Goal: Task Accomplishment & Management: Complete application form

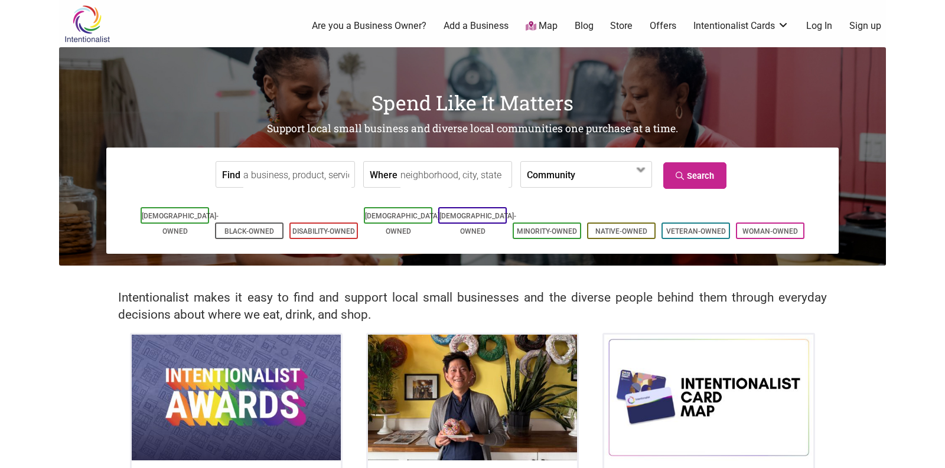
click at [824, 28] on link "Log In" at bounding box center [819, 25] width 26 height 13
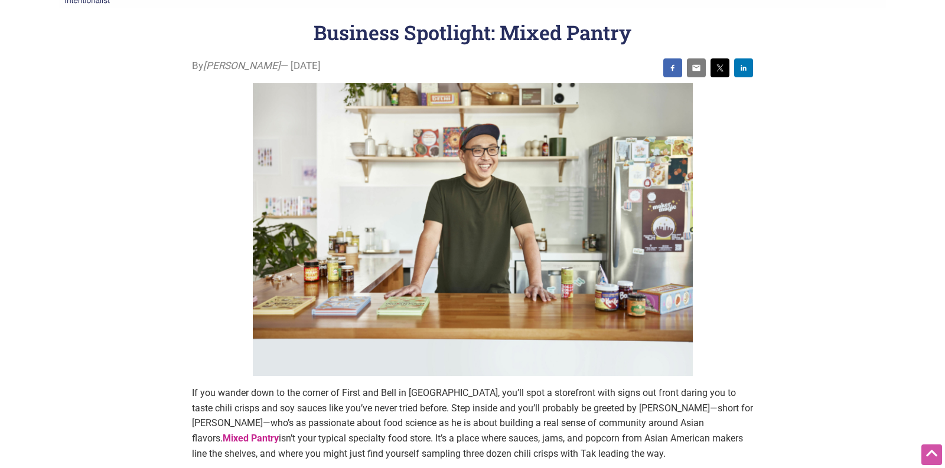
scroll to position [13, 0]
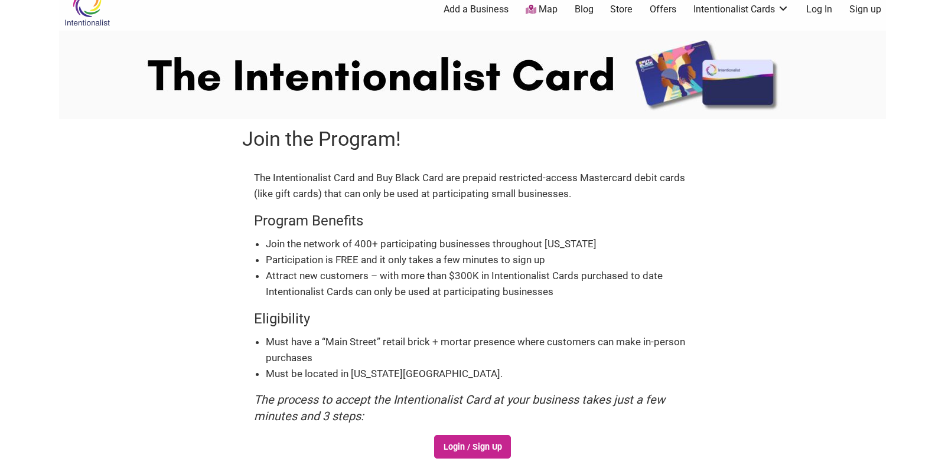
scroll to position [15, 0]
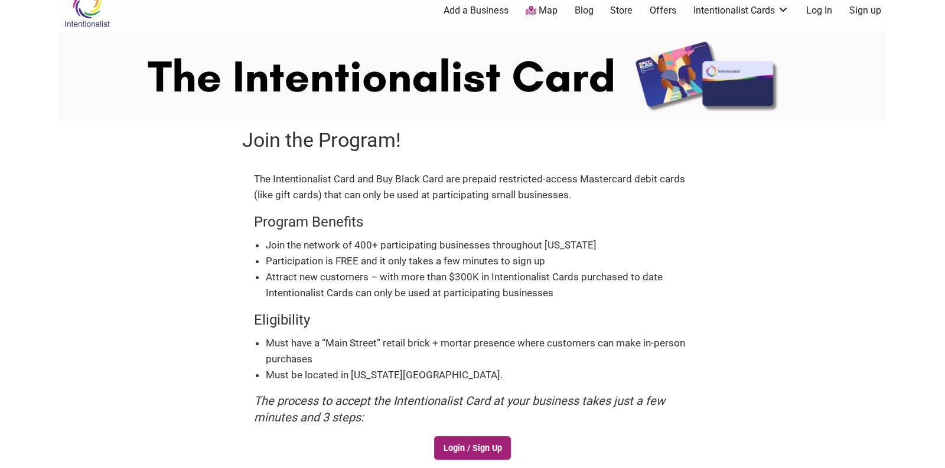
click at [472, 447] on link "Login / Sign Up" at bounding box center [472, 448] width 77 height 24
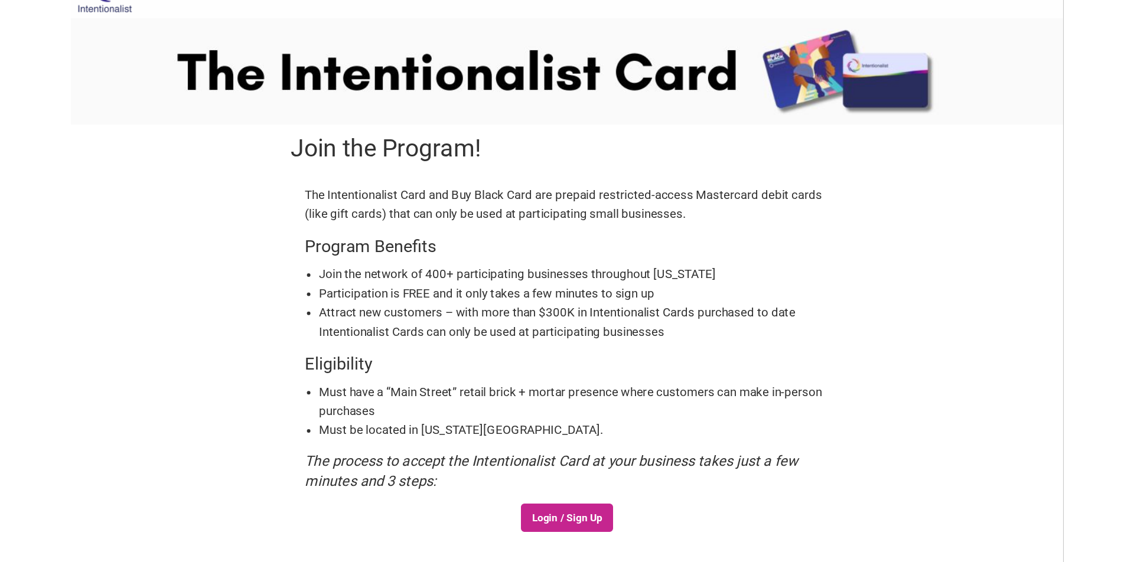
scroll to position [35, 0]
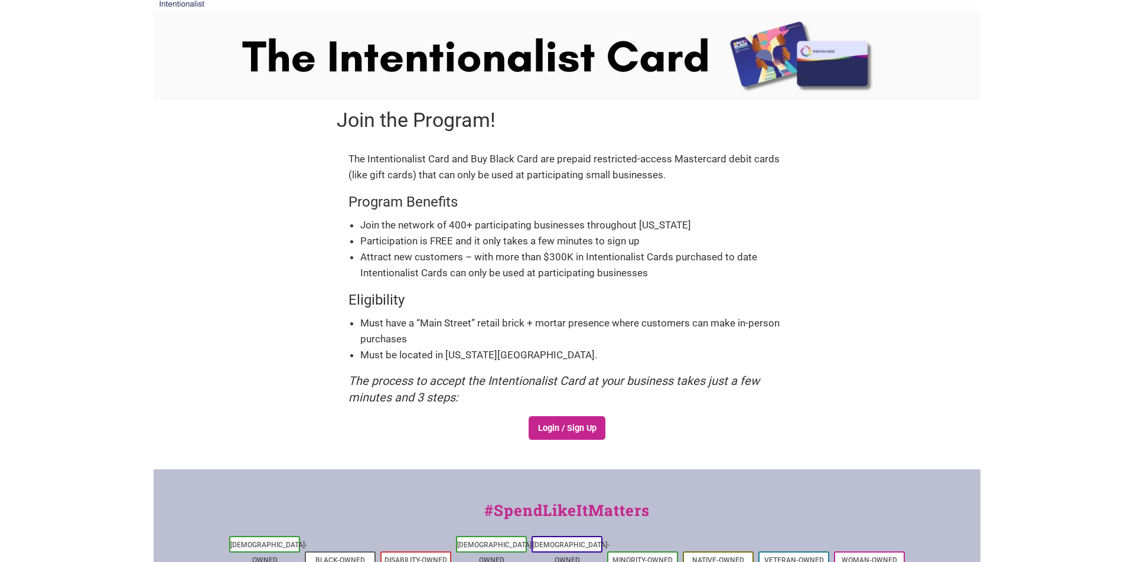
click at [944, 291] on body "× Menu 0 Add a Business Map Blog Store Offers Intentionalist Cards Buy Black Ca…" at bounding box center [567, 246] width 1134 height 562
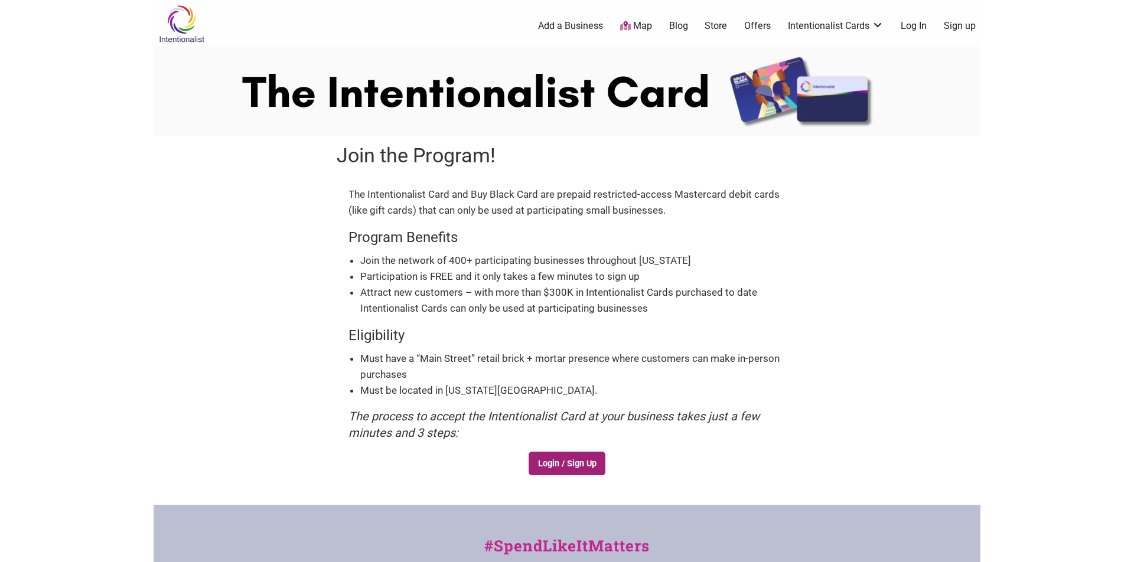
click at [560, 464] on link "Login / Sign Up" at bounding box center [566, 464] width 77 height 24
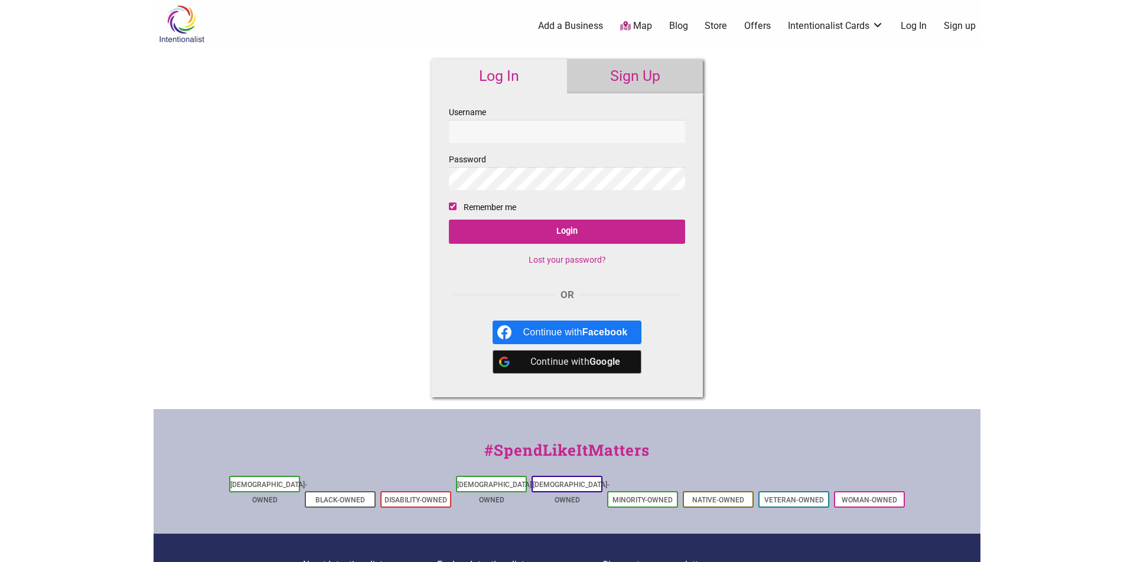
click at [977, 260] on div "Intentionalist Spend like it matters 0 Add a Business Map Blog Store Offers Int…" at bounding box center [567, 353] width 827 height 706
click at [515, 126] on input "Username" at bounding box center [567, 131] width 236 height 23
type input "tmejia"
click at [449, 220] on input "Login" at bounding box center [567, 232] width 236 height 24
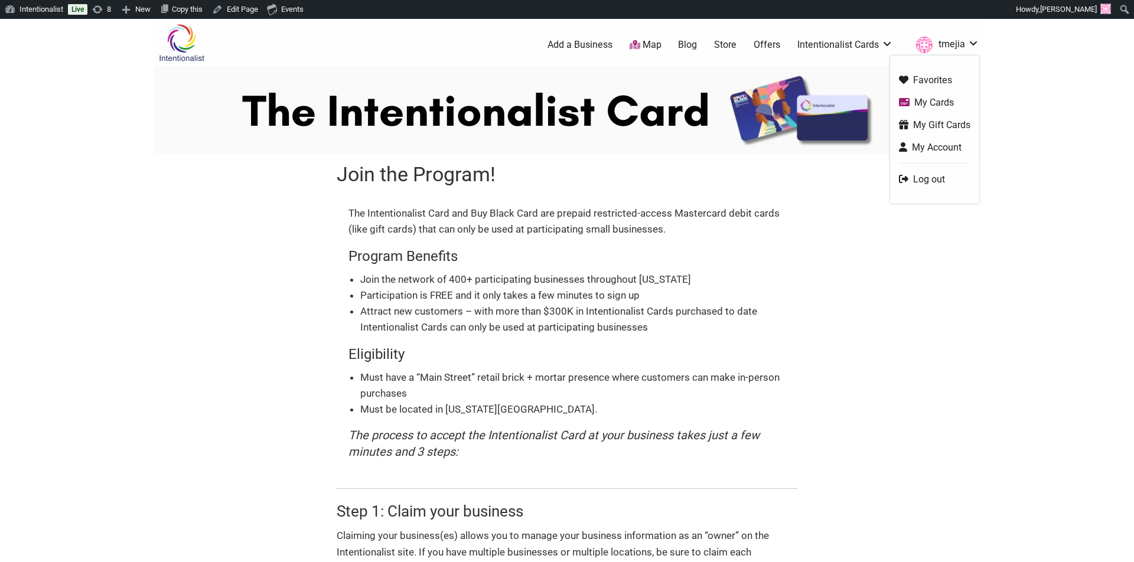
click at [960, 47] on link "tmejia" at bounding box center [944, 44] width 69 height 21
click at [924, 183] on link "Log out" at bounding box center [934, 179] width 71 height 14
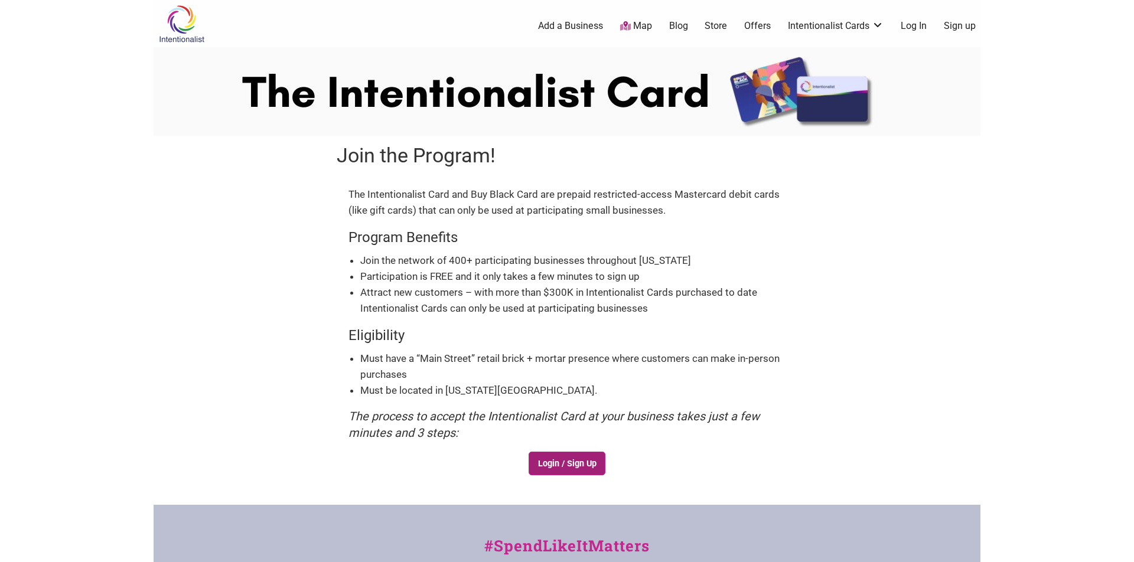
click at [583, 466] on link "Login / Sign Up" at bounding box center [566, 464] width 77 height 24
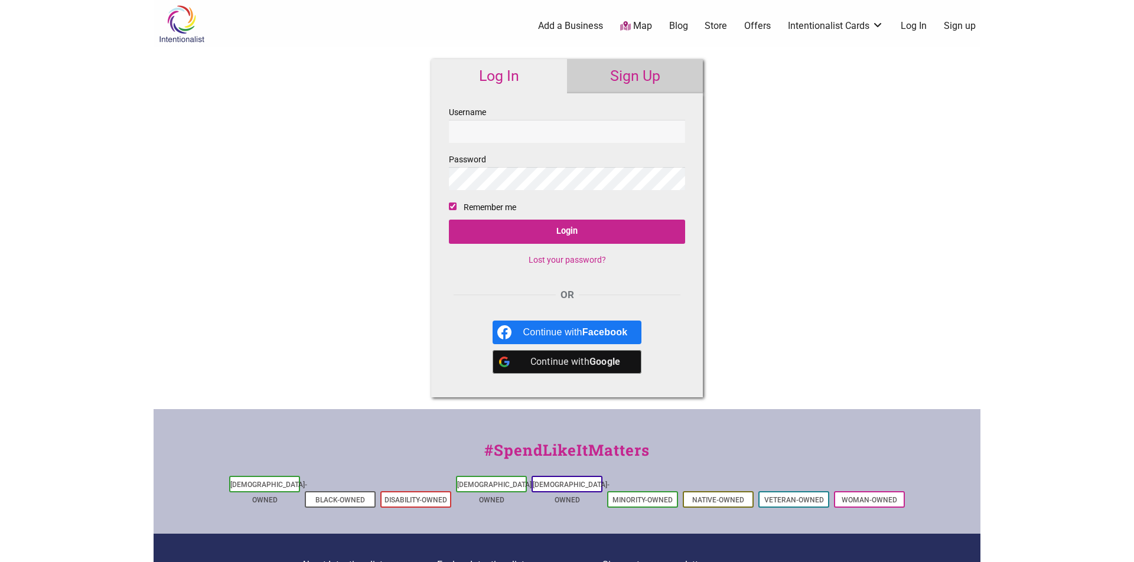
click at [649, 81] on link "Sign Up" at bounding box center [635, 76] width 136 height 34
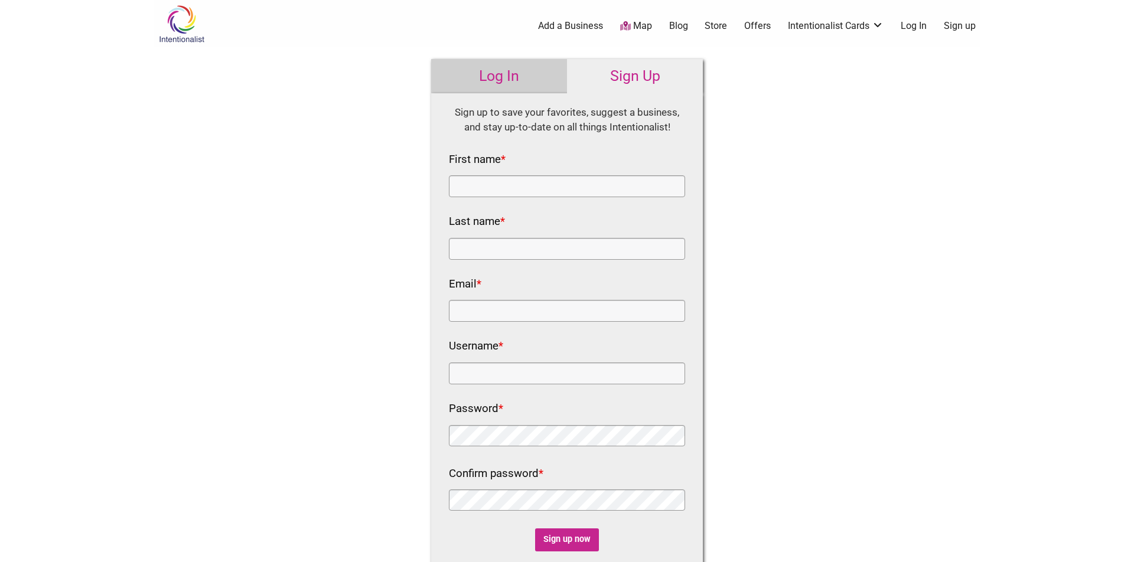
click at [523, 82] on link "Log In" at bounding box center [499, 76] width 136 height 34
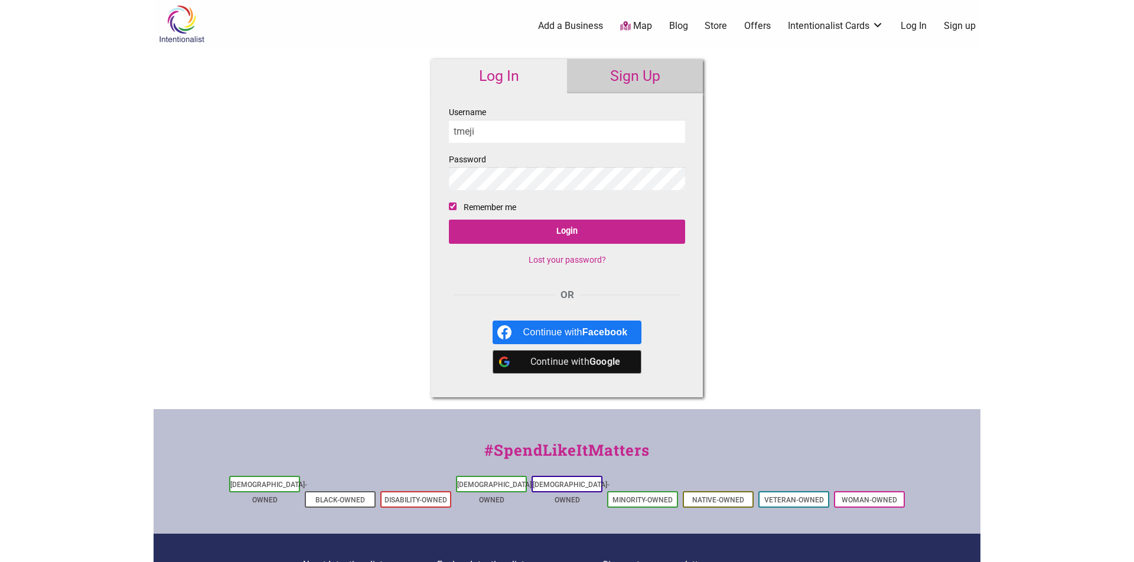
type input "tmejia"
click at [449, 220] on input "Login" at bounding box center [567, 232] width 236 height 24
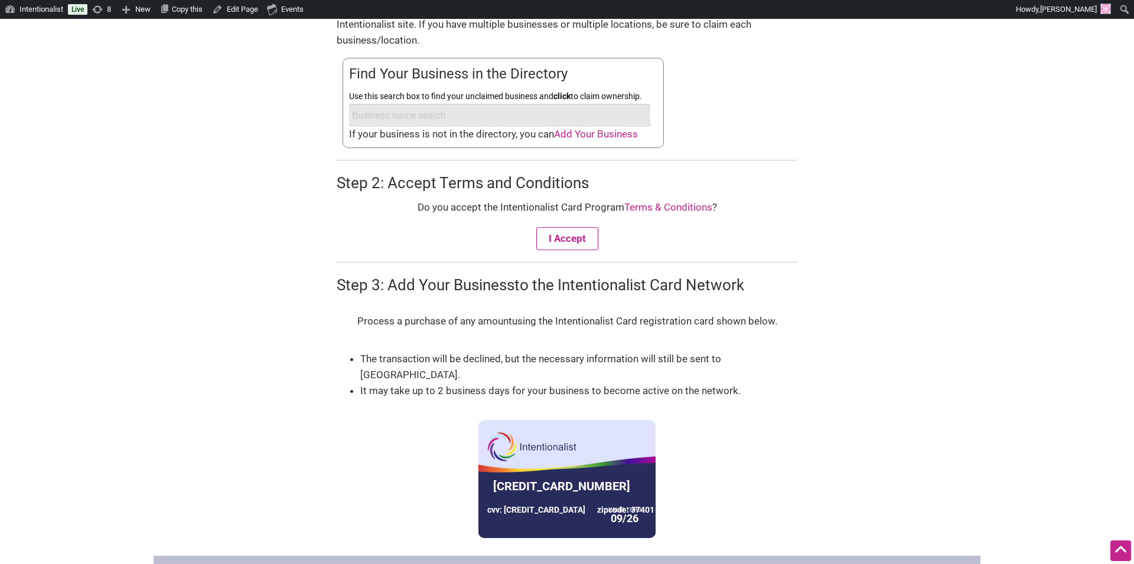
scroll to position [531, 0]
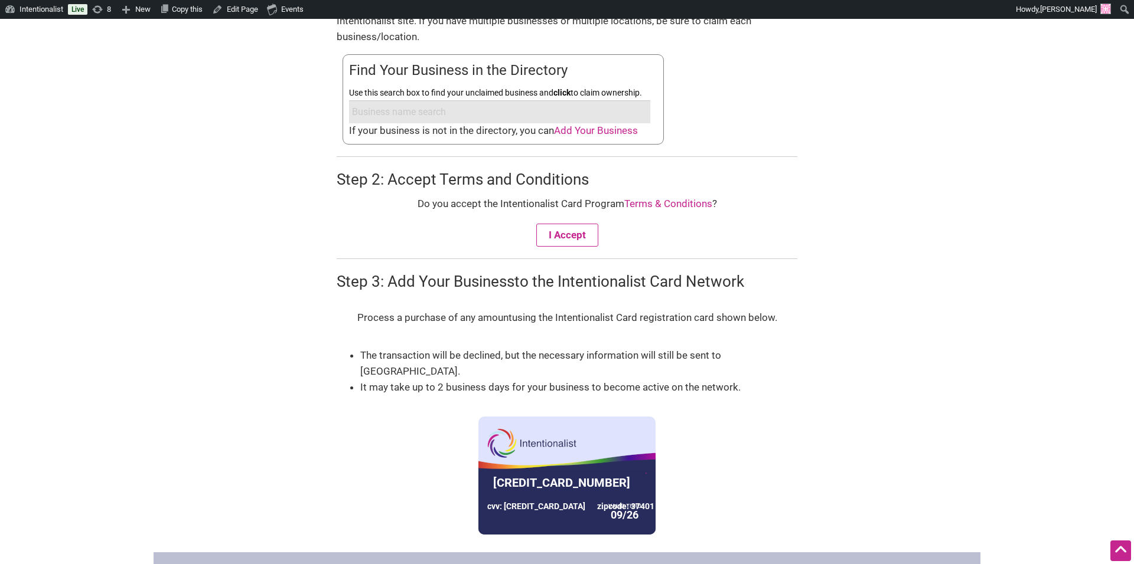
click at [547, 116] on input "Use this search box to find your unclaimed business and click to claim ownershi…" at bounding box center [499, 111] width 301 height 23
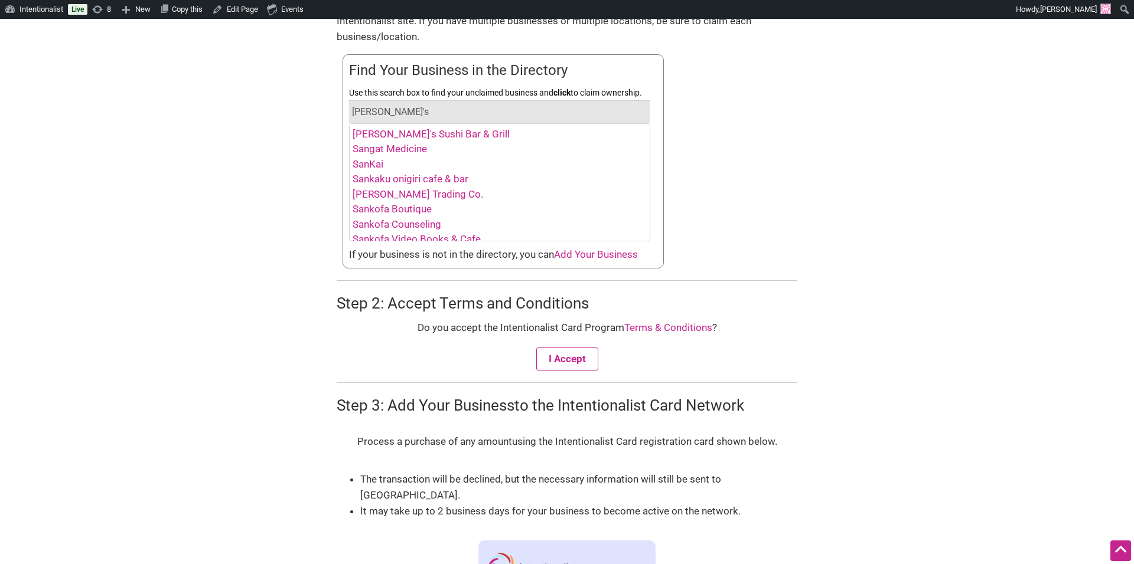
type input "sam's"
click at [801, 158] on div "Join the Program! The Intentionalist Card and Buy Black Card are prepaid restri…" at bounding box center [567, 149] width 472 height 1053
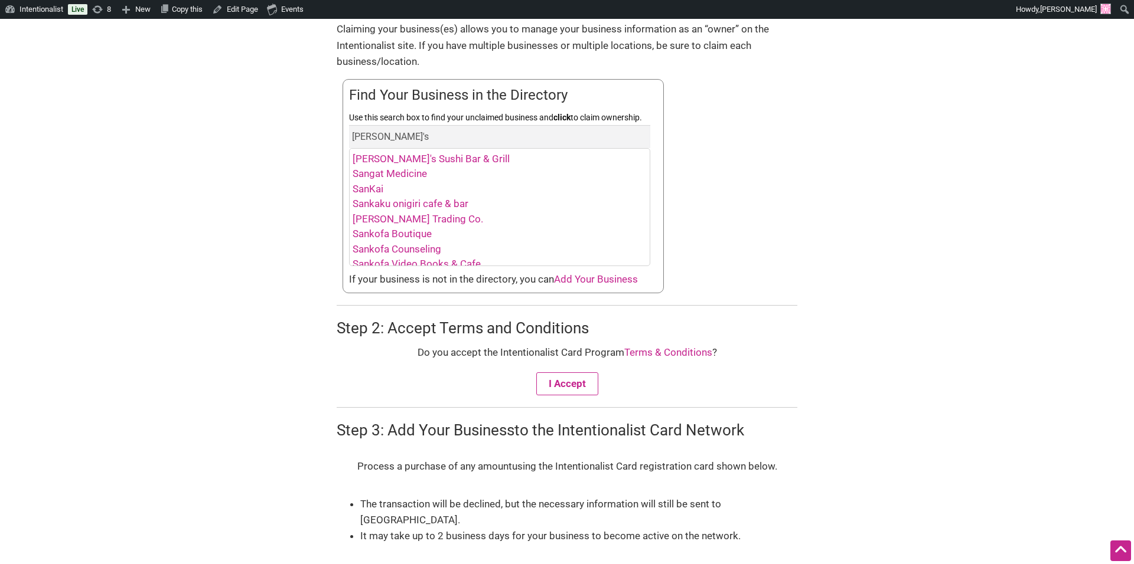
scroll to position [505, 0]
click at [801, 158] on div "Join the Program! The Intentionalist Card and Buy Black Card are prepaid restri…" at bounding box center [567, 175] width 472 height 1053
click at [628, 143] on input "sam's" at bounding box center [499, 137] width 301 height 23
click at [742, 171] on div "Step 1: Claim your business Claiming your business(es) allows you to manage you…" at bounding box center [567, 139] width 461 height 312
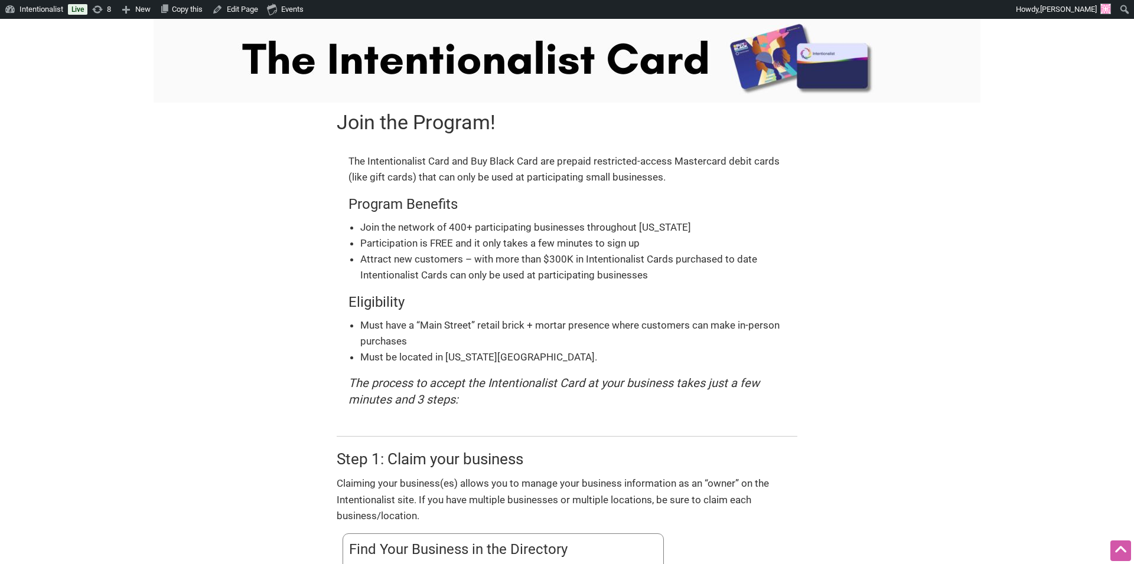
scroll to position [0, 0]
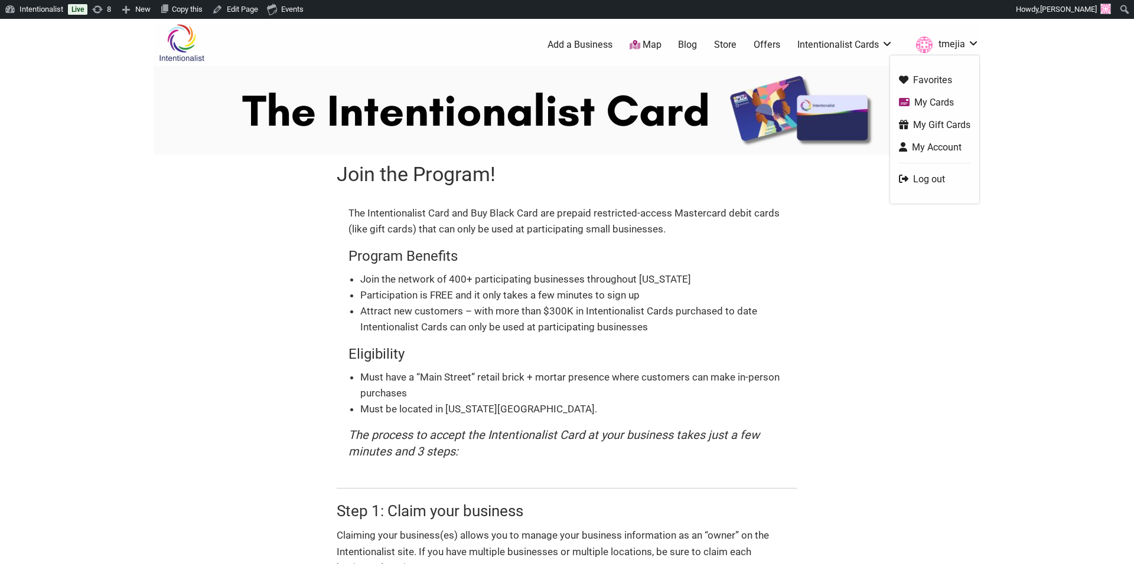
click at [941, 179] on link "Log out" at bounding box center [934, 179] width 71 height 14
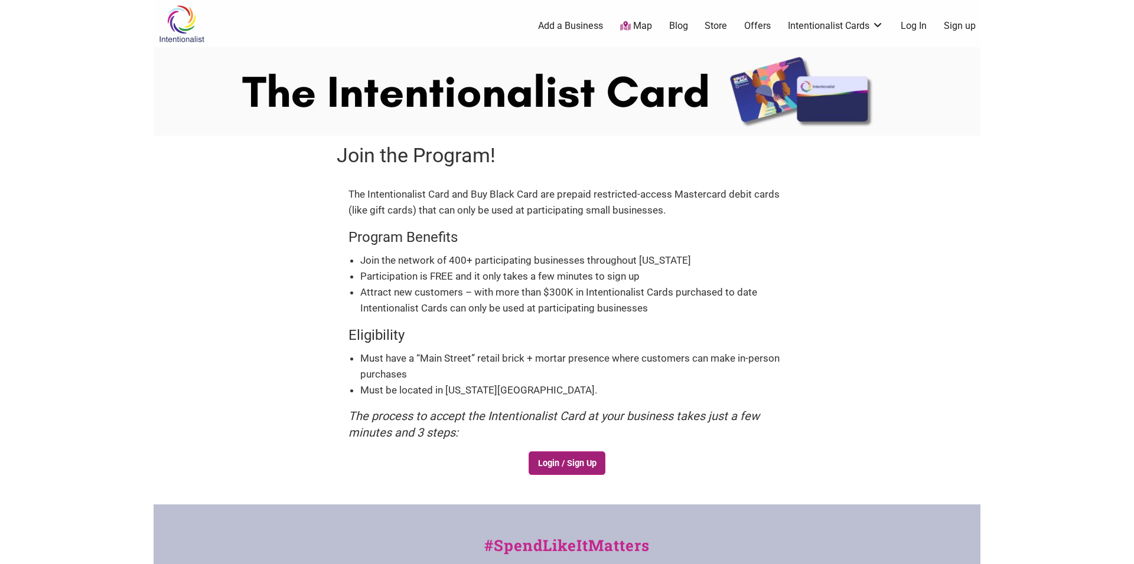
click at [578, 452] on link "Login / Sign Up" at bounding box center [566, 464] width 77 height 24
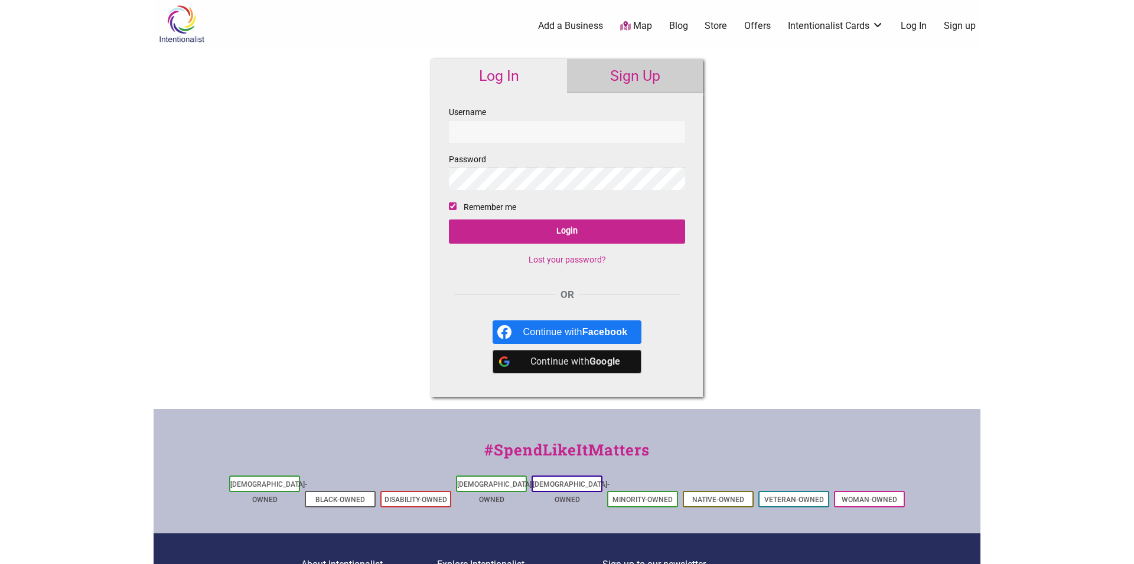
click at [613, 82] on link "Sign Up" at bounding box center [635, 76] width 136 height 34
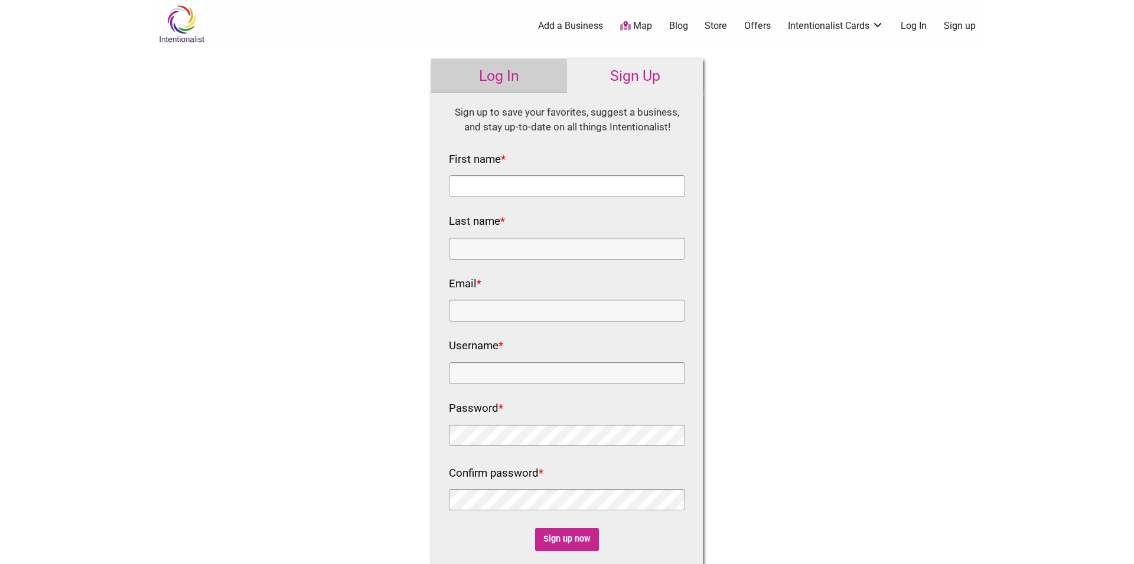
click at [526, 188] on input "First name *" at bounding box center [567, 186] width 236 height 22
type input "T"
type input "M"
type input "[PERSON_NAME][EMAIL_ADDRESS][PERSON_NAME][DOMAIN_NAME]"
click at [471, 188] on input "T" at bounding box center [567, 186] width 236 height 22
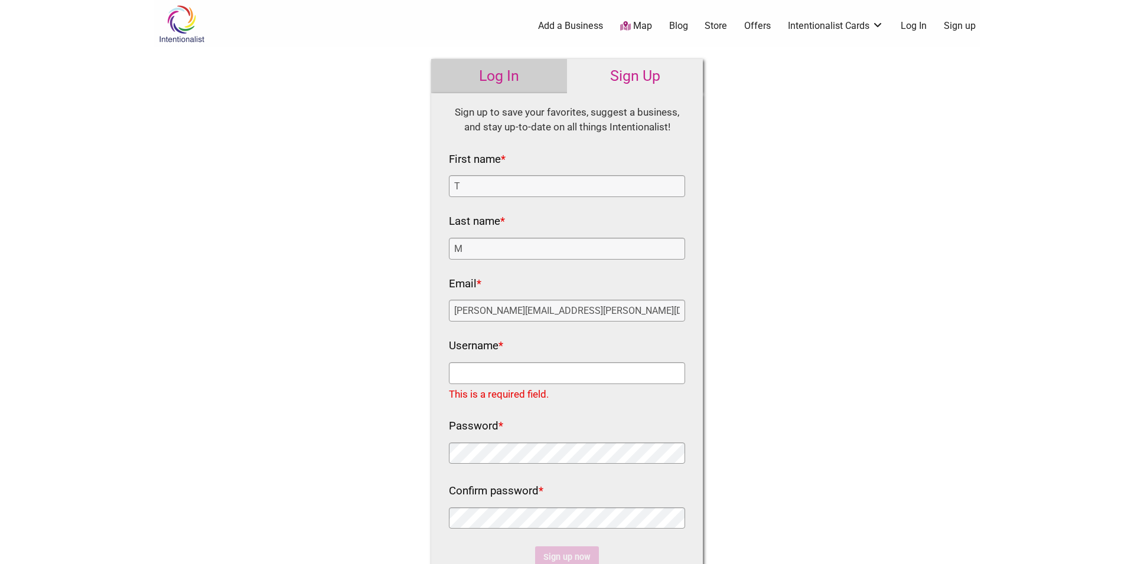
click at [498, 365] on input "Username *" at bounding box center [567, 374] width 236 height 22
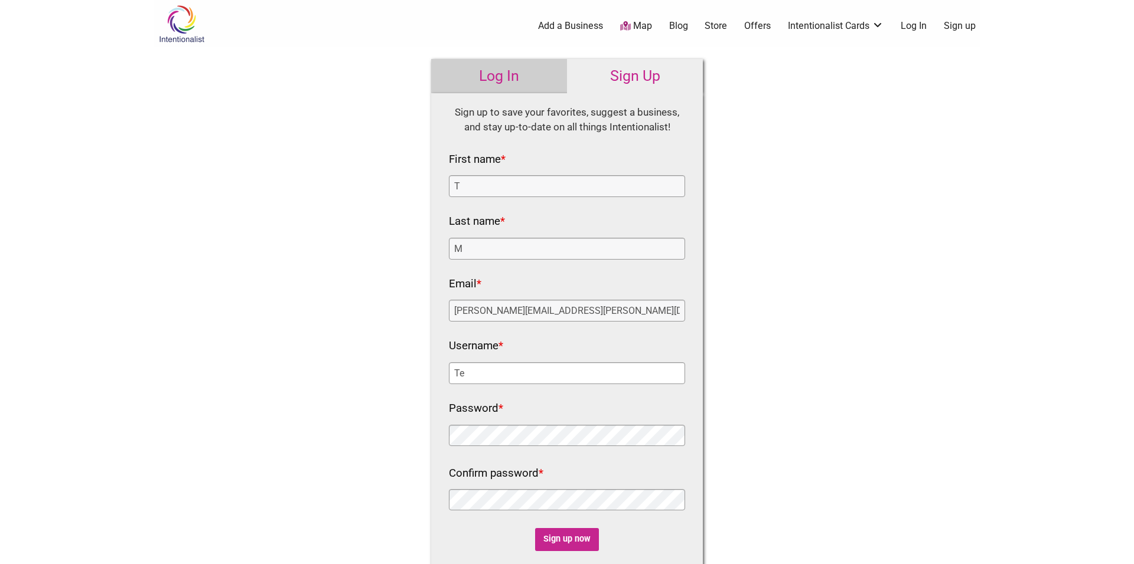
type input "T"
type input "TMtest"
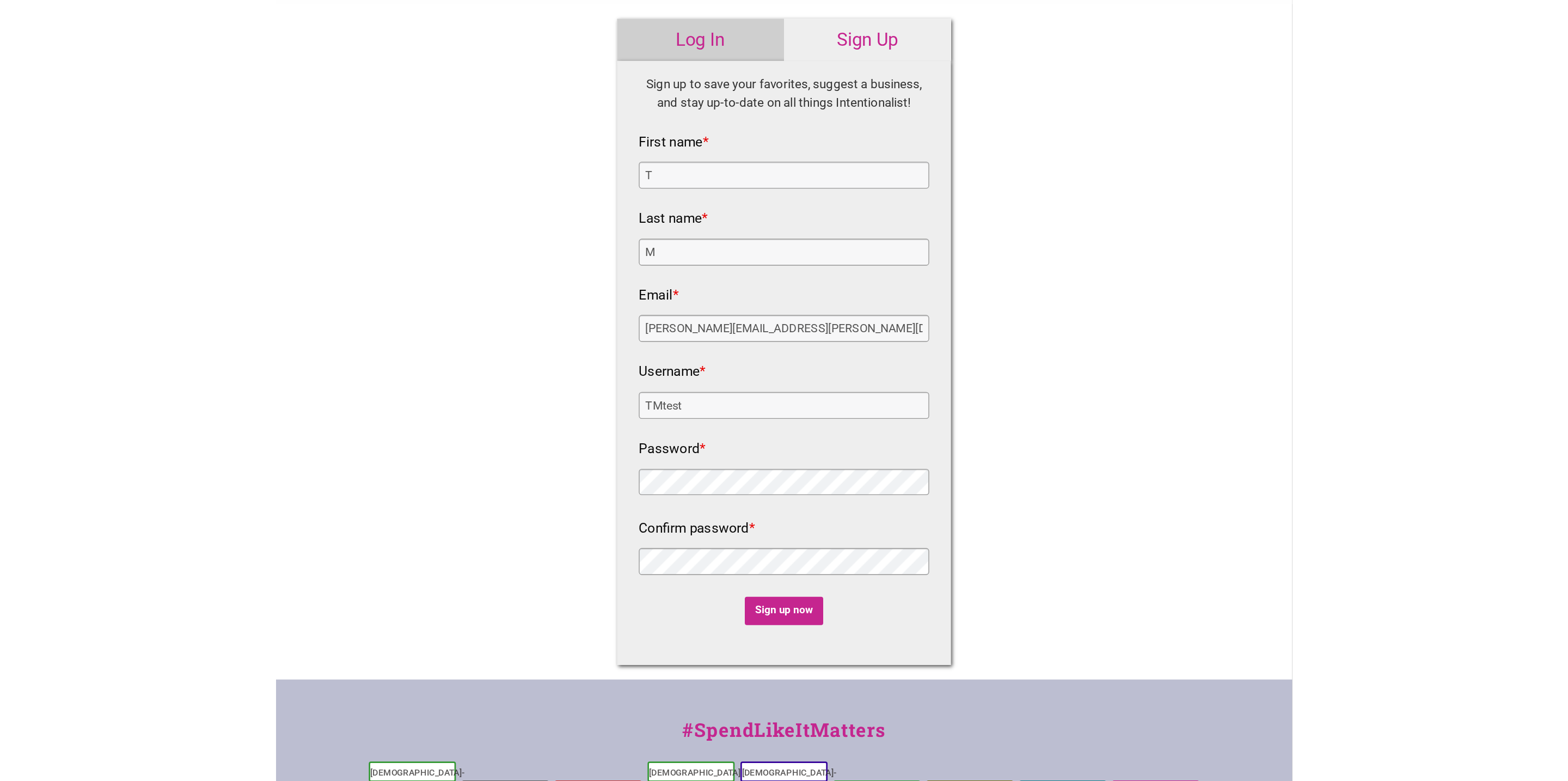
scroll to position [29, 0]
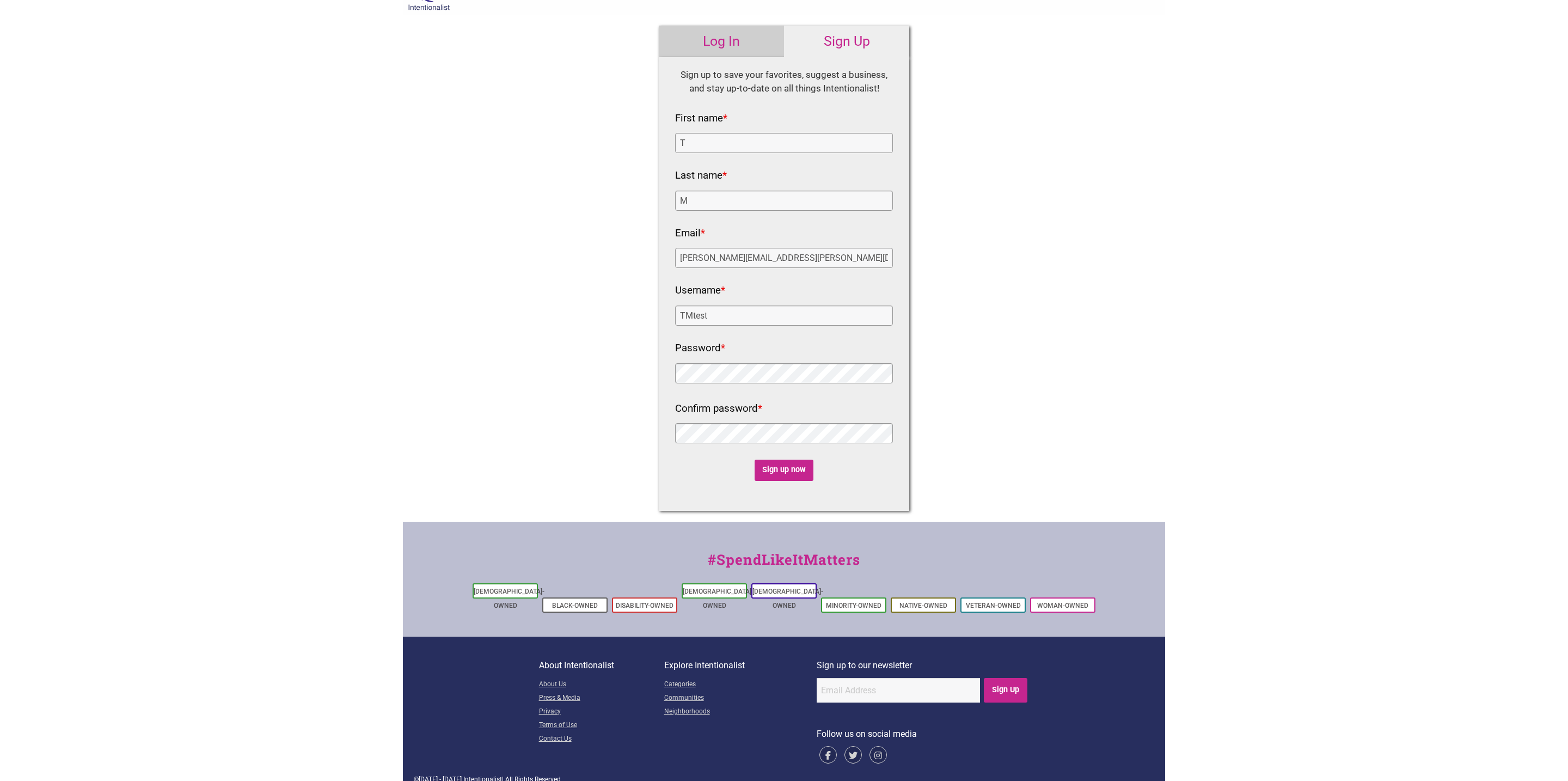
click at [981, 275] on div "Intentionalist Spend like it matters 0 Add a Business Map Blog Store Offers Int…" at bounding box center [784, 383] width 763 height 823
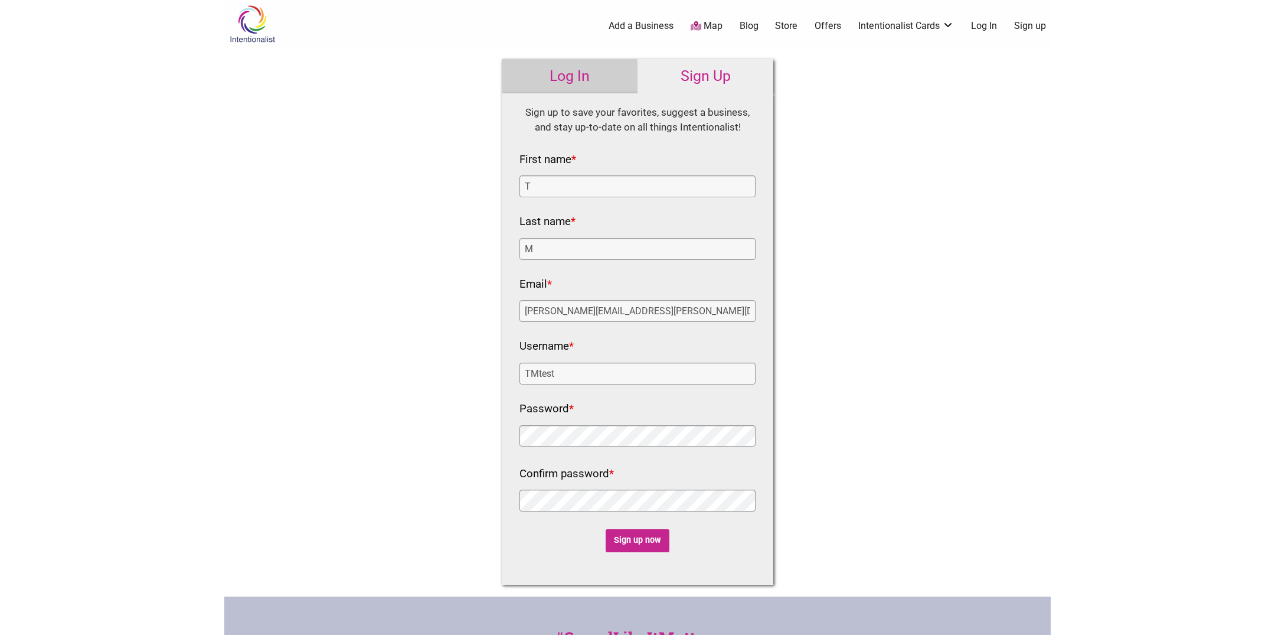
click at [1133, 285] on body "× Menu 0 Add a Business Map Blog Store Offers Intentionalist Cards Buy Black Ca…" at bounding box center [637, 317] width 1275 height 635
click at [1073, 182] on body "× Menu 0 Add a Business Map Blog Store Offers Intentionalist Cards Buy Black Ca…" at bounding box center [637, 317] width 1275 height 635
click at [633, 543] on input "Sign up now" at bounding box center [638, 540] width 64 height 23
